Goal: Task Accomplishment & Management: Use online tool/utility

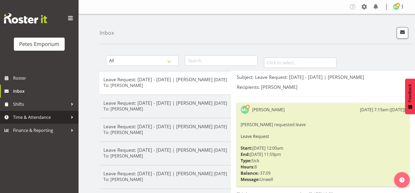
click at [60, 116] on span "Time & Attendance" at bounding box center [40, 118] width 55 height 8
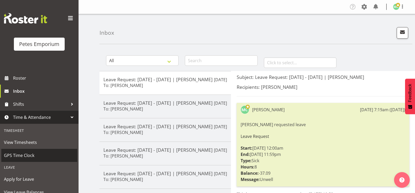
click at [38, 157] on span "GPS Time Clock" at bounding box center [39, 156] width 71 height 8
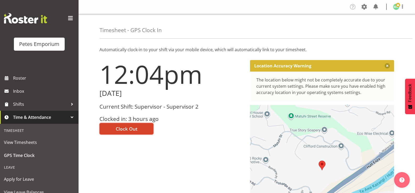
click at [121, 129] on span "Clock Out" at bounding box center [127, 129] width 22 height 7
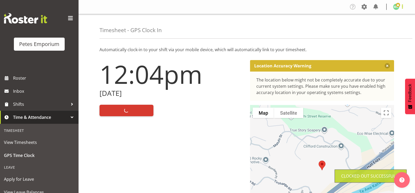
click at [403, 8] on span at bounding box center [402, 6] width 6 height 6
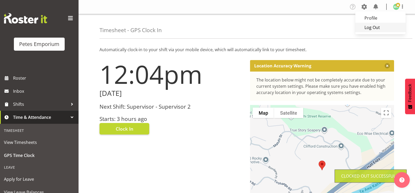
click at [389, 28] on link "Log Out" at bounding box center [380, 27] width 50 height 9
